Goal: Task Accomplishment & Management: Use online tool/utility

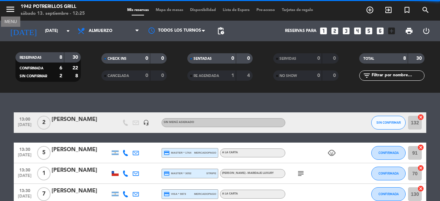
click at [9, 10] on icon "menu" at bounding box center [10, 9] width 10 height 10
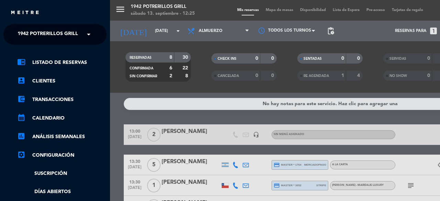
click at [67, 154] on link "settings_applications Configuración" at bounding box center [61, 155] width 89 height 8
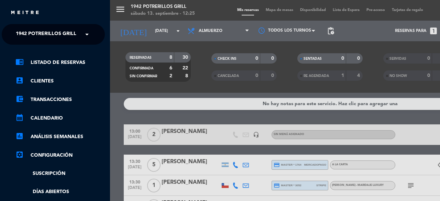
drag, startPoint x: 108, startPoint y: 130, endPoint x: 109, endPoint y: 177, distance: 46.4
click at [109, 177] on nav "× 1942 Potrerillos Grill × chrome_reader_mode Listado de Reservas account_box C…" at bounding box center [55, 124] width 110 height 201
click at [104, 154] on div "chrome_reader_mode Listado de Reservas account_box Clientes account_balance_wal…" at bounding box center [53, 176] width 113 height 262
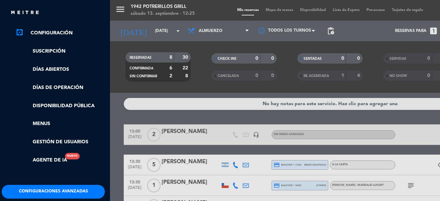
scroll to position [137, 2]
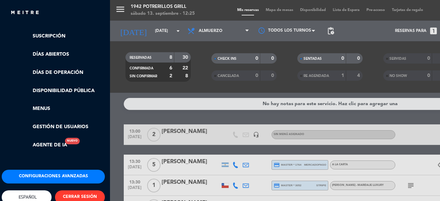
click at [64, 179] on button "Configuraciones avanzadas" at bounding box center [53, 177] width 103 height 14
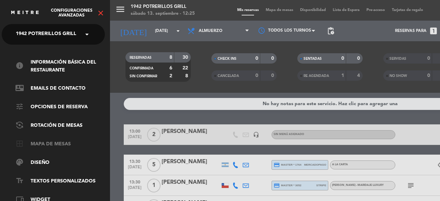
click at [60, 141] on link "border_all Mapa de mesas" at bounding box center [59, 144] width 89 height 8
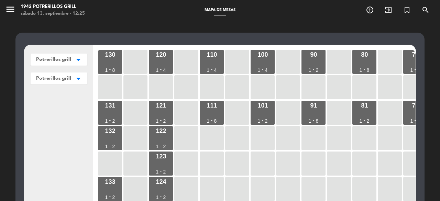
scroll to position [41, 2]
click at [408, 165] on div at bounding box center [415, 163] width 24 height 24
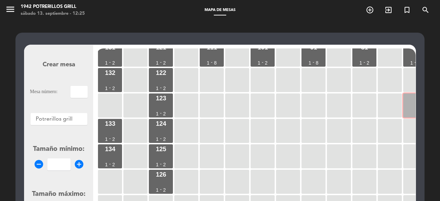
scroll to position [69, 0]
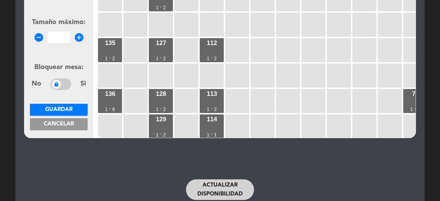
click at [63, 124] on span "Cancelar" at bounding box center [59, 123] width 30 height 5
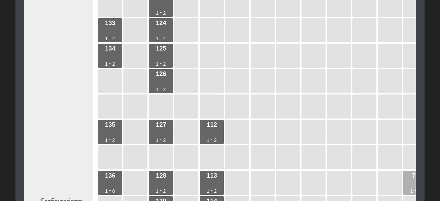
click at [407, 178] on div "73 1 - 8" at bounding box center [415, 183] width 24 height 24
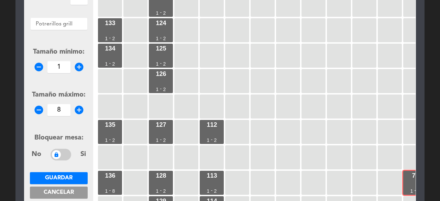
scroll to position [21, 0]
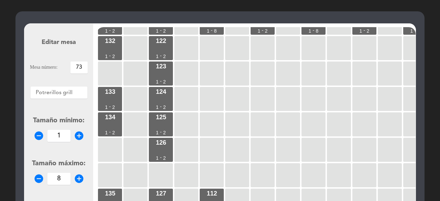
click at [82, 70] on input "73" at bounding box center [78, 67] width 17 height 12
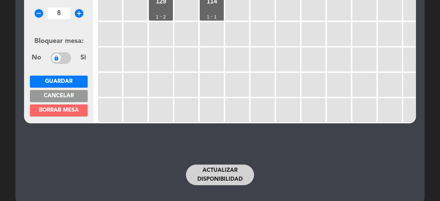
scroll to position [193, 0]
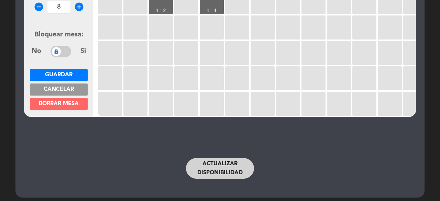
type input "72"
click at [74, 71] on button "Guardar" at bounding box center [59, 75] width 58 height 12
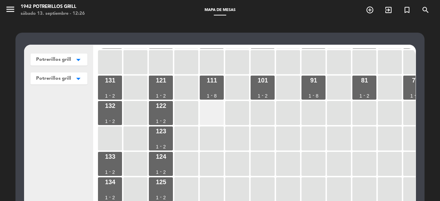
scroll to position [0, 0]
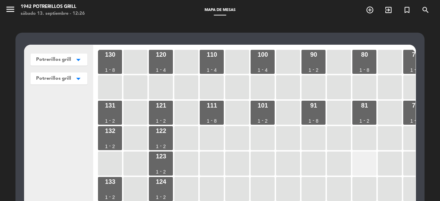
click at [362, 162] on div at bounding box center [364, 163] width 24 height 24
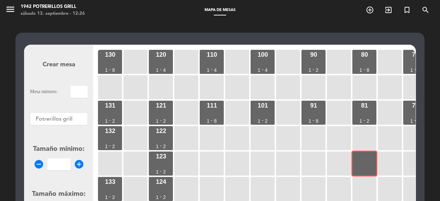
click at [74, 91] on input "text" at bounding box center [78, 92] width 17 height 12
type input "82"
click at [54, 167] on input "number" at bounding box center [58, 164] width 23 height 12
type input "1"
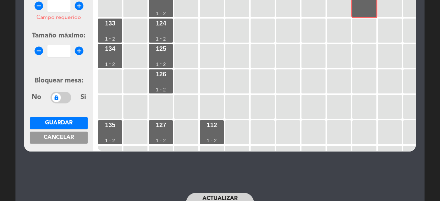
scroll to position [196, 0]
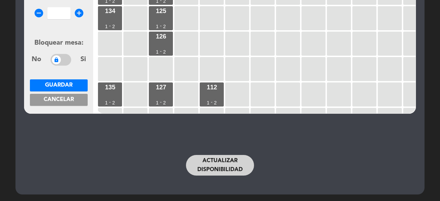
click at [66, 98] on span "Cancelar" at bounding box center [59, 99] width 30 height 5
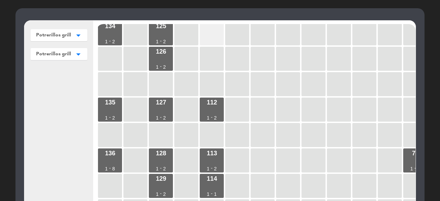
scroll to position [172, 0]
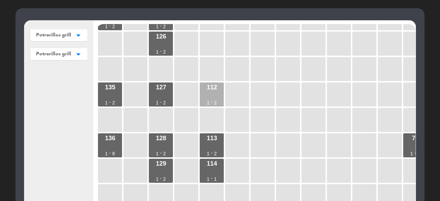
click at [212, 93] on div "112 1 - 2" at bounding box center [212, 94] width 24 height 24
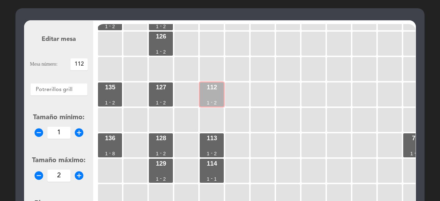
scroll to position [206, 0]
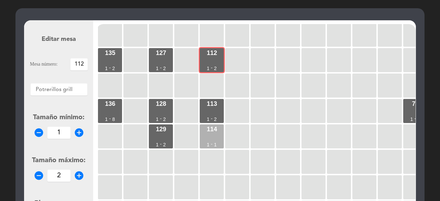
click at [213, 131] on div "114" at bounding box center [211, 129] width 10 height 6
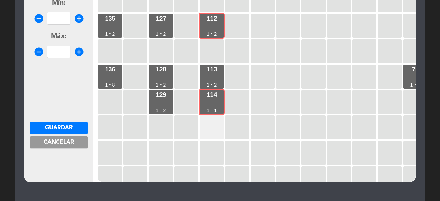
scroll to position [103, 0]
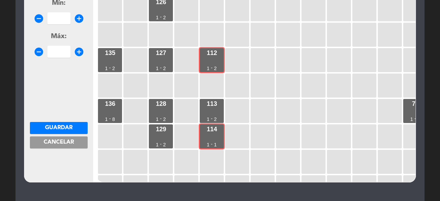
click at [74, 145] on button "Cancelar" at bounding box center [59, 142] width 58 height 12
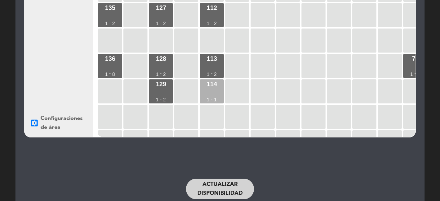
click at [213, 95] on div "114 1 - 1" at bounding box center [212, 91] width 24 height 24
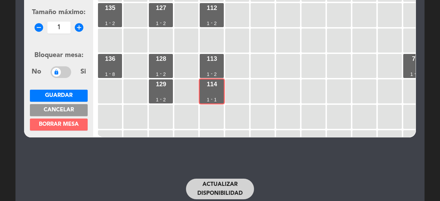
click at [77, 24] on icon "add_circle" at bounding box center [79, 27] width 10 height 10
type input "2"
drag, startPoint x: 62, startPoint y: 96, endPoint x: 134, endPoint y: 97, distance: 72.2
click at [62, 95] on span "Guardar" at bounding box center [58, 95] width 27 height 5
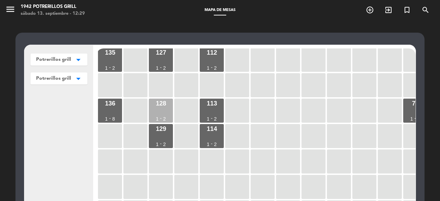
scroll to position [240, 0]
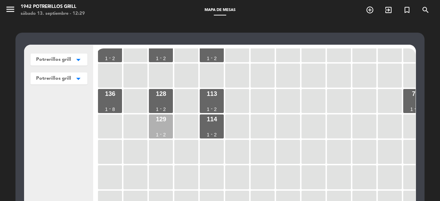
click at [159, 130] on div "129 1 - 2" at bounding box center [161, 126] width 24 height 24
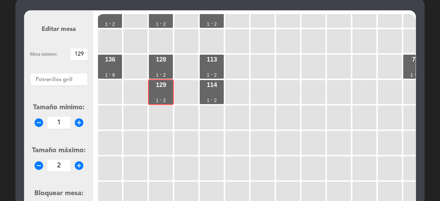
scroll to position [103, 0]
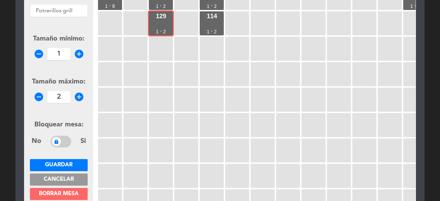
click at [77, 192] on span "Borrar mesa" at bounding box center [59, 193] width 40 height 5
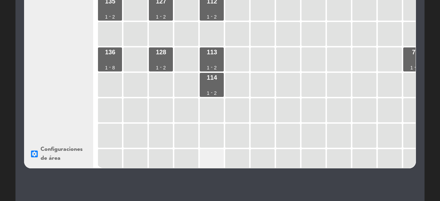
scroll to position [137, 0]
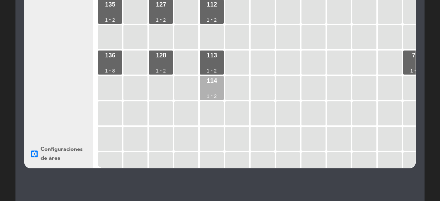
click at [216, 98] on div "2" at bounding box center [215, 96] width 3 height 5
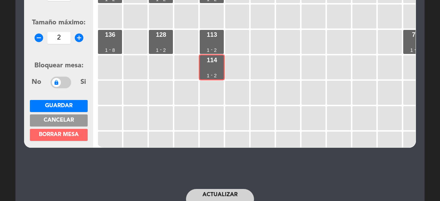
scroll to position [196, 0]
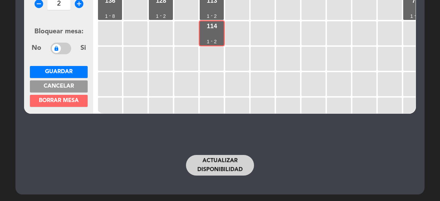
click at [75, 98] on span "Borrar mesa" at bounding box center [59, 100] width 40 height 5
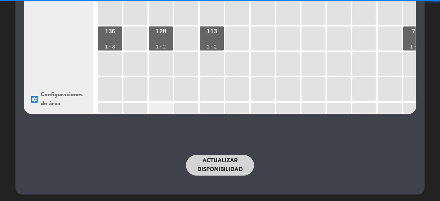
scroll to position [69, 0]
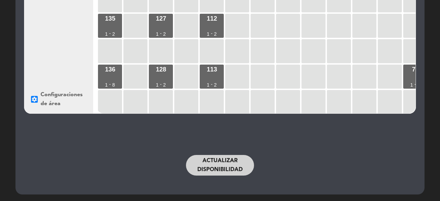
click at [156, 78] on div "128 1 - 2" at bounding box center [161, 77] width 24 height 24
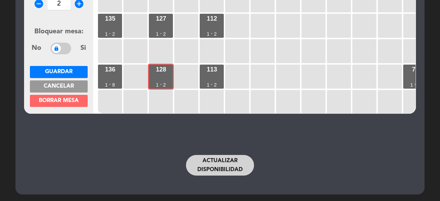
click at [77, 4] on icon "add_circle" at bounding box center [79, 4] width 10 height 10
type input "4"
click at [217, 70] on div "113 1 - 2" at bounding box center [212, 77] width 24 height 24
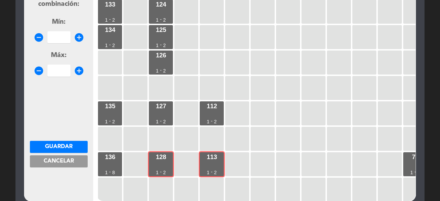
scroll to position [93, 0]
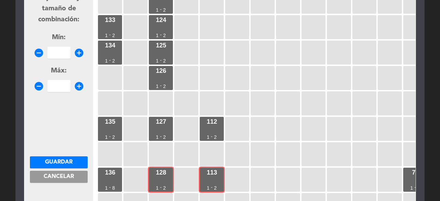
click at [351, 155] on div "130 1 - 8 120 1 - 4 110 1 - 4 100 1 - 4 90 1 - 2 80 1 - 8 70 1 - 2 131 1 - 2 12…" at bounding box center [256, 85] width 319 height 261
click at [78, 176] on button "Cancelar" at bounding box center [59, 177] width 58 height 12
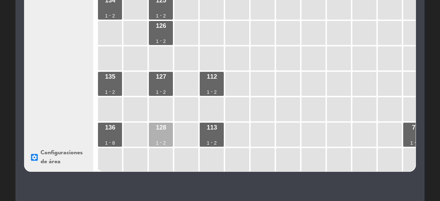
click at [161, 134] on div "128 1 - 2" at bounding box center [161, 135] width 24 height 24
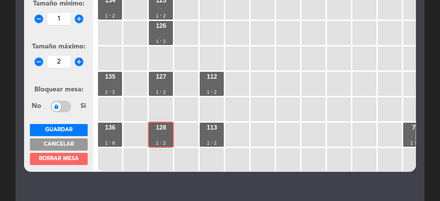
click at [76, 62] on icon "add_circle" at bounding box center [79, 62] width 10 height 10
type input "4"
click at [71, 127] on span "Guardar" at bounding box center [58, 129] width 27 height 5
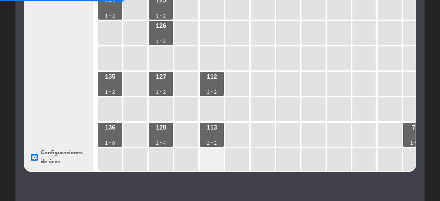
scroll to position [168, 0]
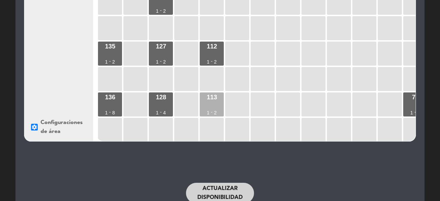
click at [214, 116] on div "113 1 - 2" at bounding box center [212, 104] width 24 height 24
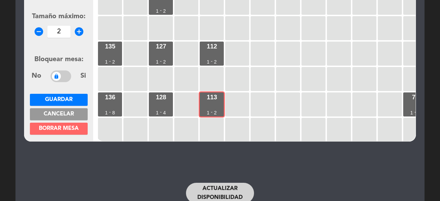
click at [81, 30] on icon "add_circle" at bounding box center [79, 31] width 10 height 10
type input "4"
click at [69, 97] on span "Guardar" at bounding box center [58, 99] width 27 height 5
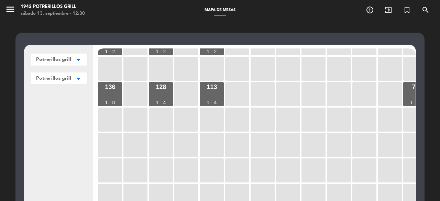
scroll to position [172, 0]
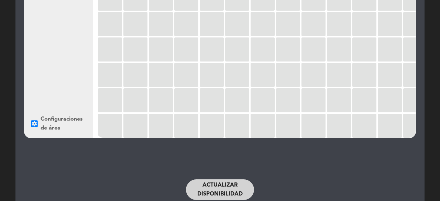
drag, startPoint x: 232, startPoint y: 184, endPoint x: 240, endPoint y: 147, distance: 38.5
click at [232, 184] on button "Actualizar disponibilidad" at bounding box center [220, 189] width 68 height 21
